Goal: Task Accomplishment & Management: Complete application form

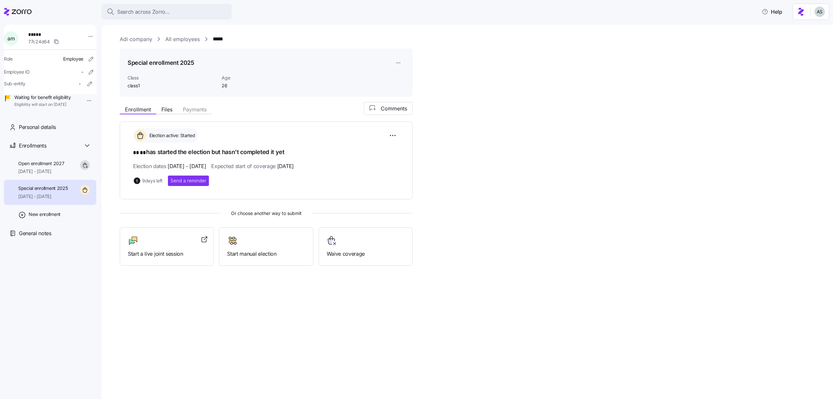
click at [407, 58] on div "Special enrollment 2025 Class class1 Age 26" at bounding box center [266, 72] width 293 height 48
click at [401, 61] on html "Search across Zorro... Help a m ***** 77c24d64 Role Employee Employee ID - Sub-…" at bounding box center [416, 197] width 833 height 395
click at [401, 79] on div "Edit enrollment record" at bounding box center [420, 78] width 47 height 7
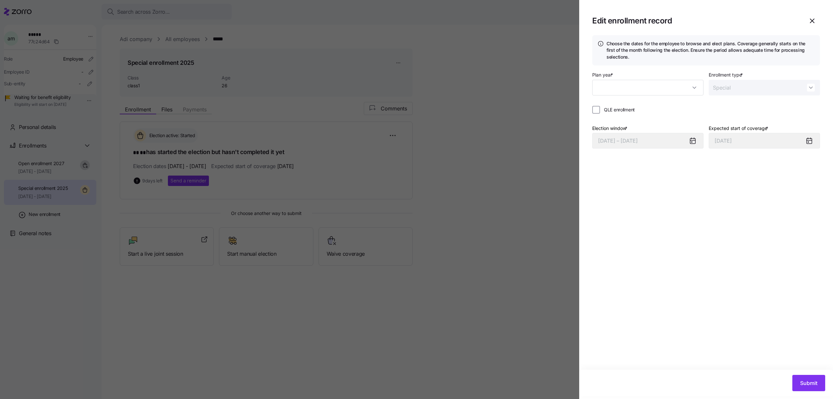
type input "2025"
click at [614, 107] on span "QLE enrollment" at bounding box center [619, 109] width 31 height 7
click at [600, 107] on input "QLE enrollment" at bounding box center [596, 110] width 8 height 8
checkbox input "true"
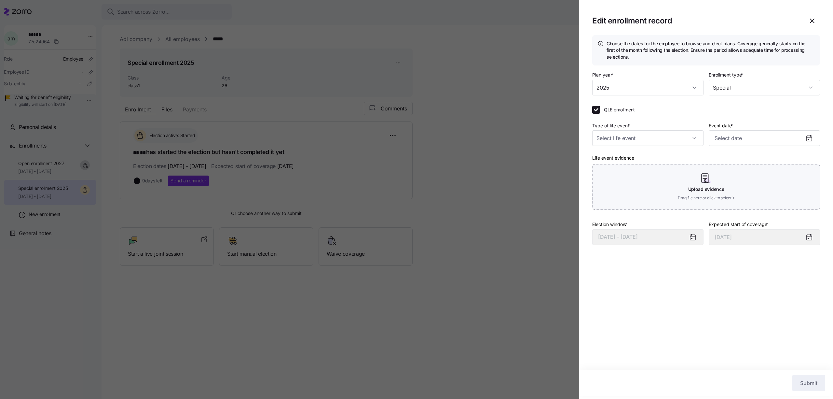
click at [651, 129] on div "Type of life event *" at bounding box center [647, 133] width 111 height 25
click at [651, 135] on input "Type of life event *" at bounding box center [647, 138] width 111 height 16
click at [642, 152] on div "Marriage" at bounding box center [648, 158] width 106 height 14
type input "Marriage"
click at [729, 143] on input "Event date *" at bounding box center [764, 138] width 111 height 16
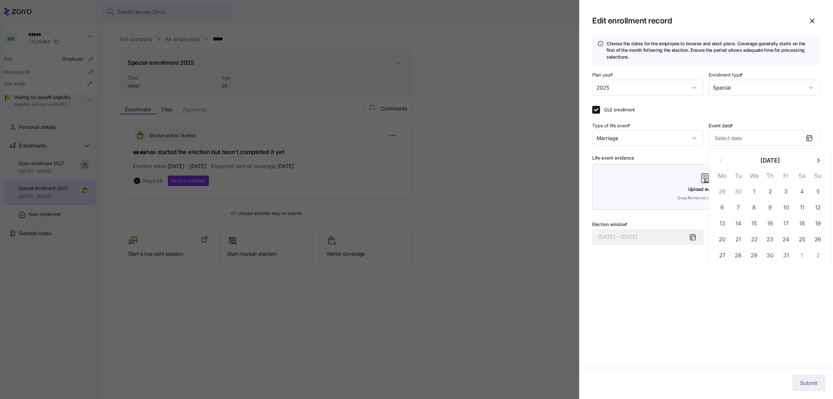
click at [815, 158] on icon "button" at bounding box center [818, 160] width 7 height 7
click at [799, 241] on button "22" at bounding box center [802, 240] width 16 height 16
type input "December 1, 2025"
type input "November 22, 2025"
click at [800, 376] on button "Submit" at bounding box center [808, 383] width 33 height 16
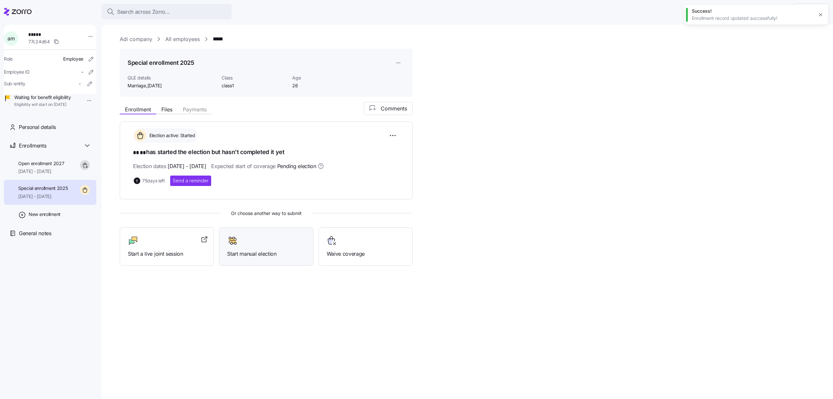
click at [267, 255] on span "Start manual election" at bounding box center [266, 254] width 78 height 8
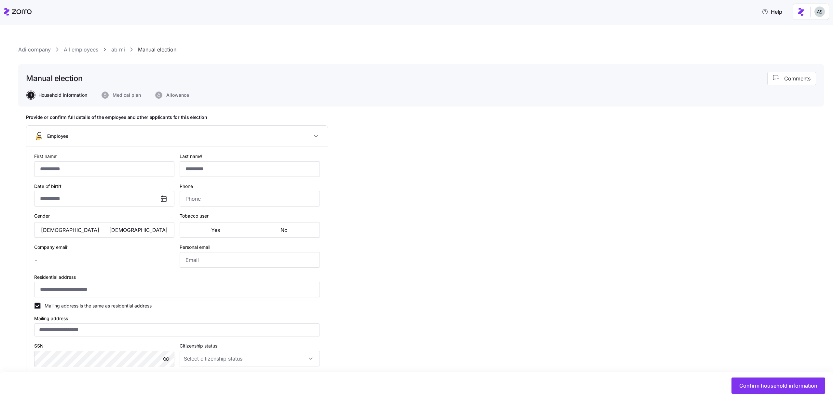
type input "**"
type input "adi.s+111@myzorro.co"
type input "kjbfdkjvbdsf@gmail.com"
type input "**********"
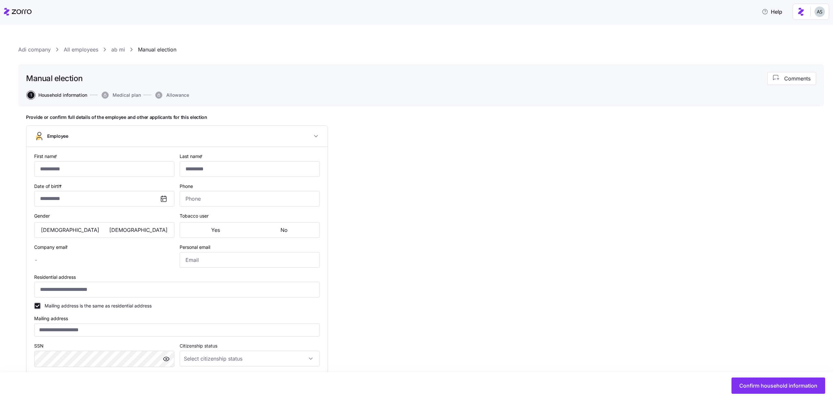
checkbox input "true"
type input "**********"
type input "(212) 555-9956"
type input "US citizen"
type input "Single"
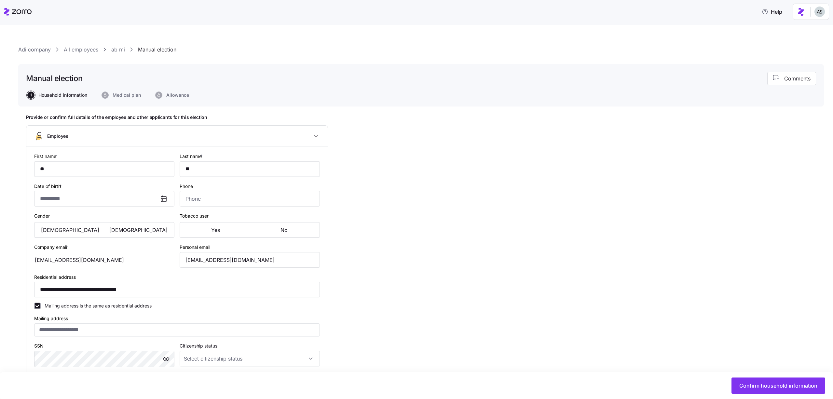
type input "Full time"
type input "Salary"
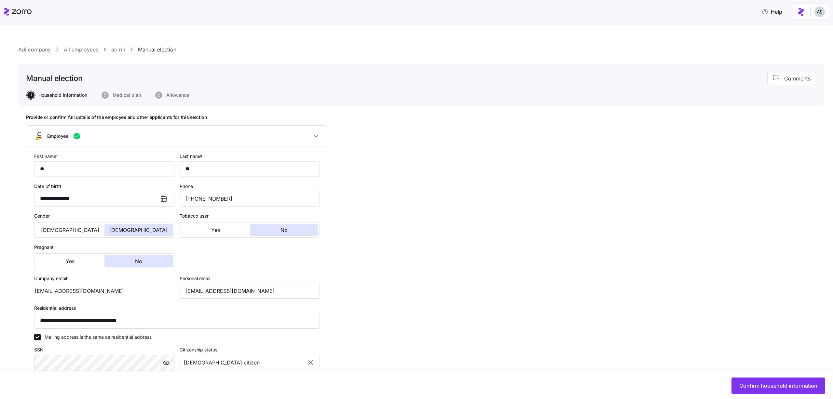
type input "class1"
click at [777, 395] on div "Confirm household information" at bounding box center [416, 385] width 833 height 27
click at [774, 394] on div "Confirm household information" at bounding box center [416, 385] width 833 height 27
click at [774, 390] on button "Confirm household information" at bounding box center [779, 385] width 94 height 16
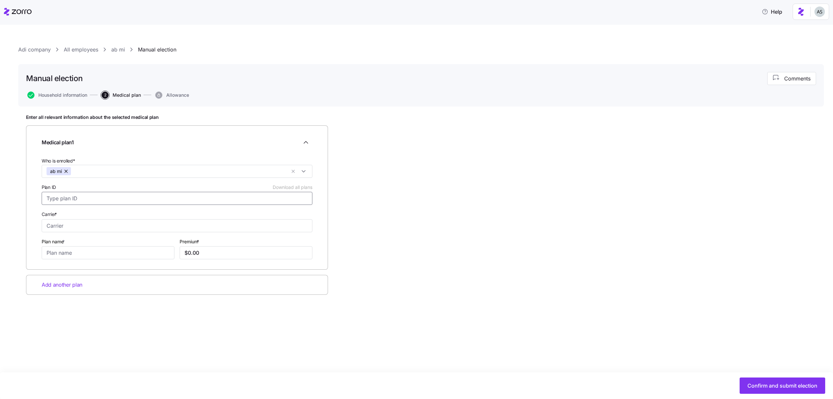
click at [166, 194] on input "Plan ID Download all plans" at bounding box center [177, 198] width 271 height 13
click at [371, 226] on div "Enter all relevant information about the selected medical plan Medical plan 1 W…" at bounding box center [421, 220] width 790 height 213
click at [130, 195] on input "Plan ID Download all plans" at bounding box center [177, 198] width 271 height 13
type input "fgnfgfg"
click at [92, 220] on input "Carrier *" at bounding box center [177, 225] width 271 height 13
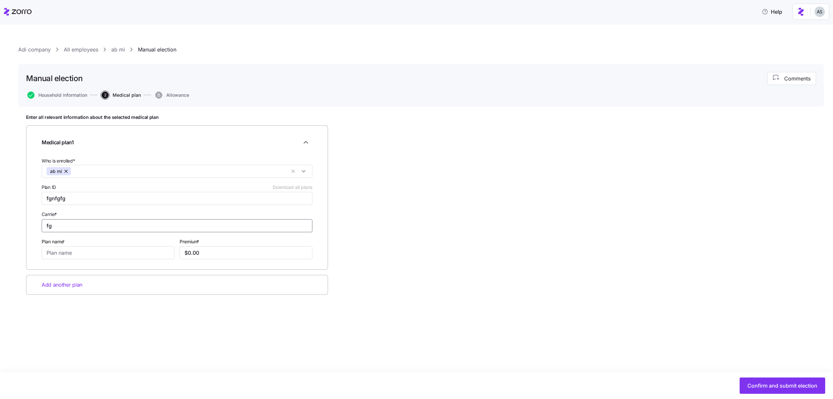
type input "f"
click at [84, 270] on div "Ambetter" at bounding box center [177, 269] width 268 height 13
type input "Ambetter"
click at [81, 255] on input "Plan name *" at bounding box center [108, 252] width 133 height 13
type input "fgnfgnfgn"
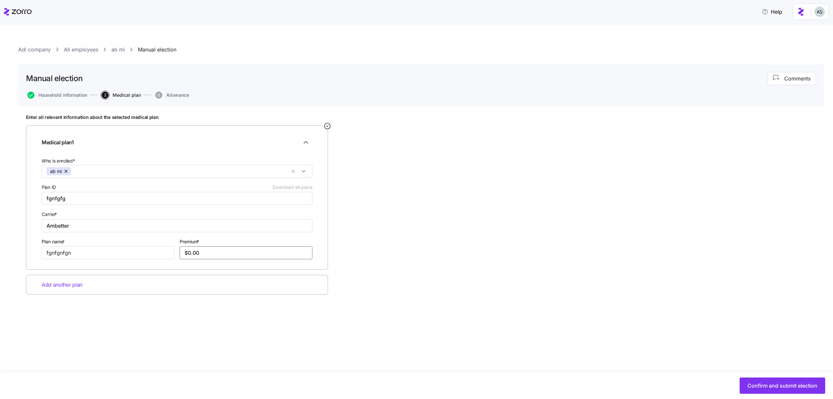
click at [288, 255] on input "$0.00" at bounding box center [246, 252] width 133 height 13
type input "$544.00"
click at [417, 238] on div "Enter all relevant information about the selected medical plan Medical plan 1 W…" at bounding box center [421, 220] width 790 height 213
click at [757, 388] on span "Confirm and submit election" at bounding box center [783, 385] width 70 height 8
click at [174, 95] on span "Allowance" at bounding box center [177, 95] width 23 height 5
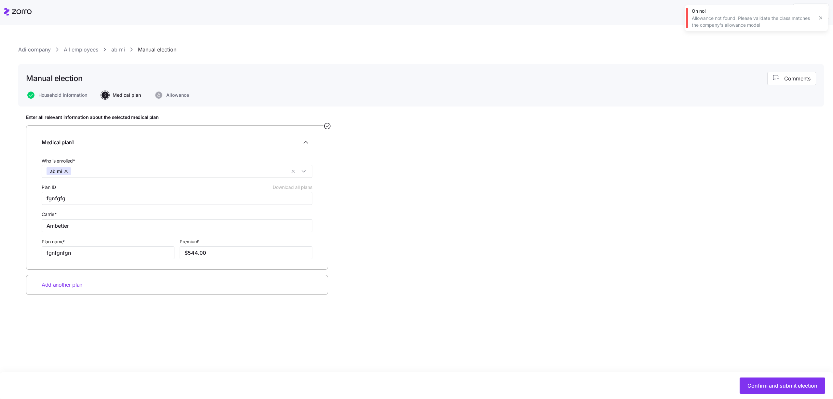
click at [124, 45] on div "Adi company All employees ab mi Manual election Manual election Comments Househ…" at bounding box center [416, 212] width 833 height 374
click at [123, 47] on link "ab mi" at bounding box center [118, 50] width 14 height 8
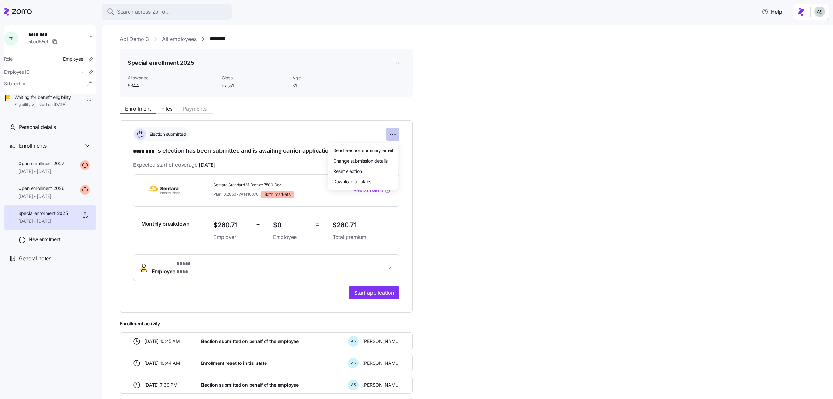
click at [392, 134] on html "**********" at bounding box center [416, 197] width 833 height 395
click at [374, 168] on div "Reset election" at bounding box center [363, 171] width 65 height 10
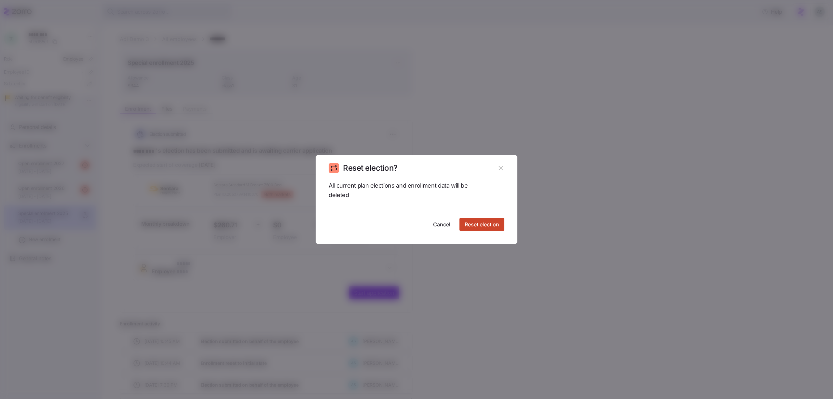
click at [486, 227] on span "Reset election" at bounding box center [482, 224] width 34 height 8
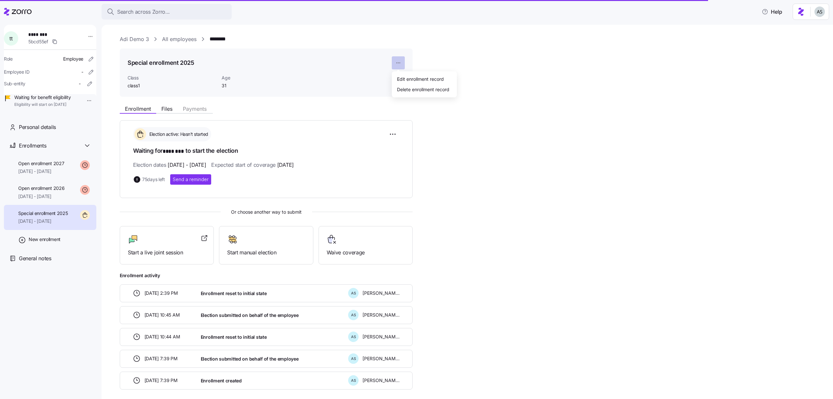
click at [401, 63] on html "Search across Zorro... Help t t ******** 5bcd55ef Role Employee Employee ID - S…" at bounding box center [416, 197] width 833 height 395
